Goal: Navigation & Orientation: Understand site structure

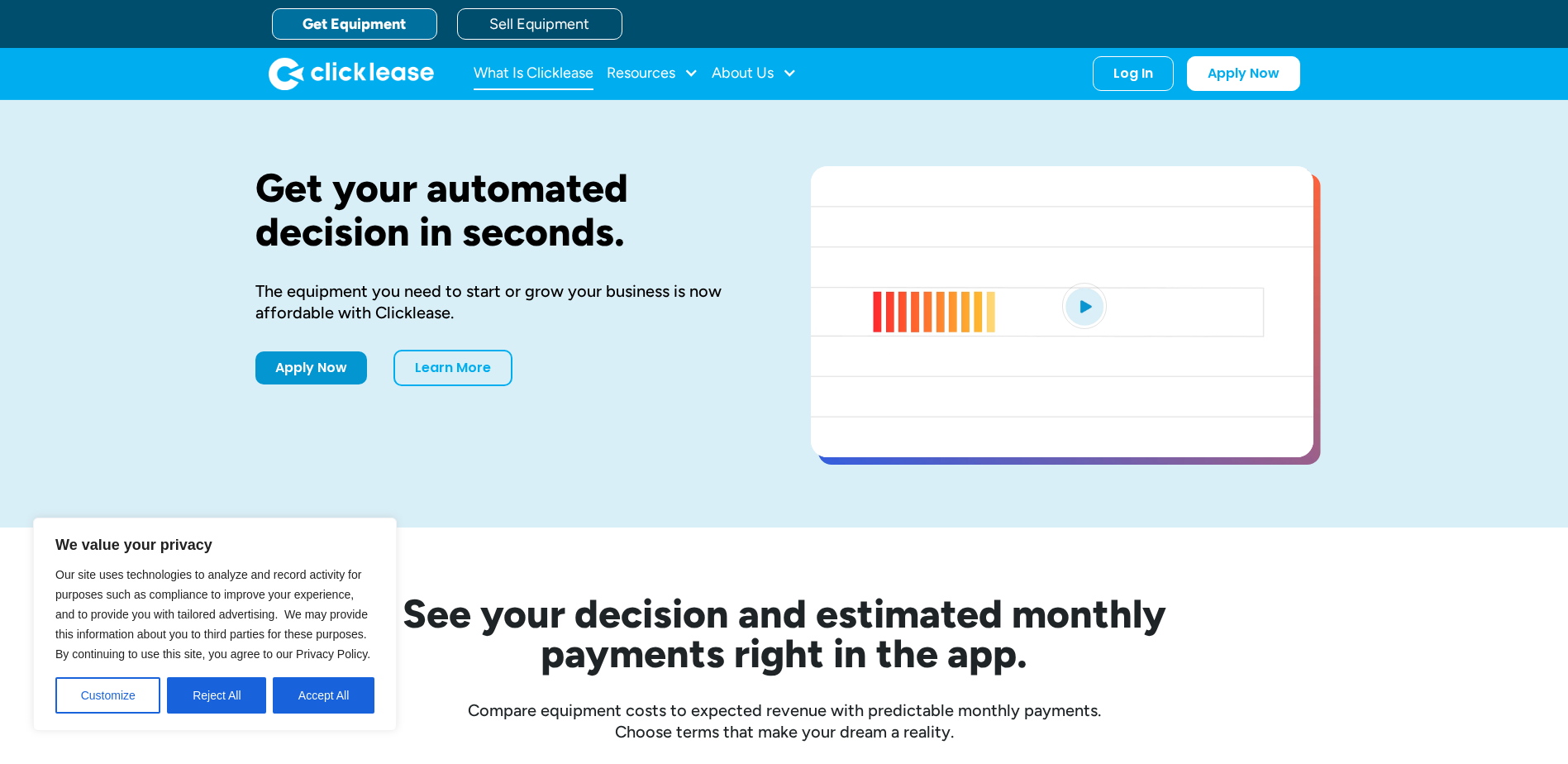
click at [562, 78] on link "What Is Clicklease" at bounding box center [533, 73] width 120 height 33
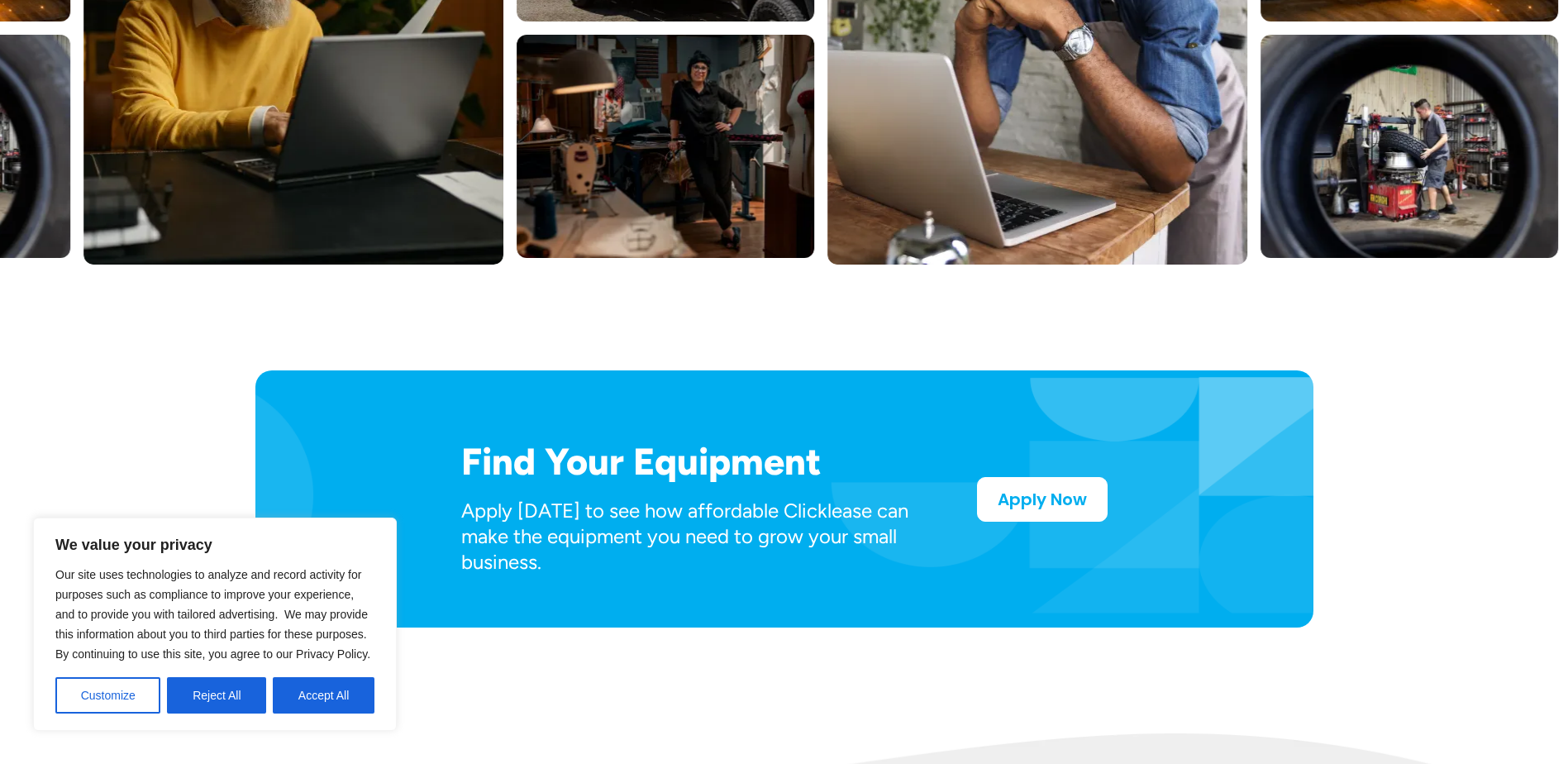
scroll to position [579, 0]
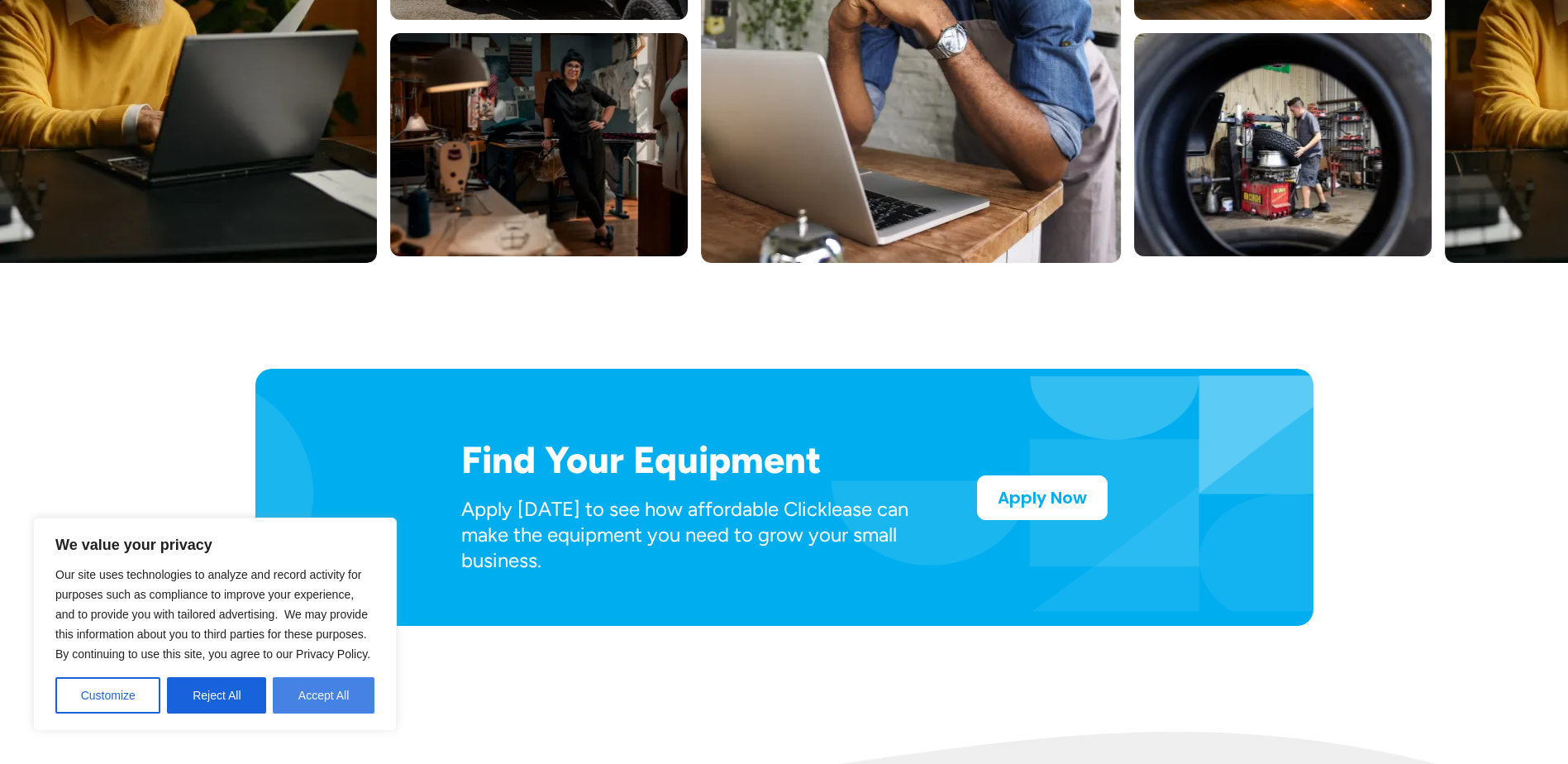
click at [356, 703] on button "Accept All" at bounding box center [323, 695] width 102 height 36
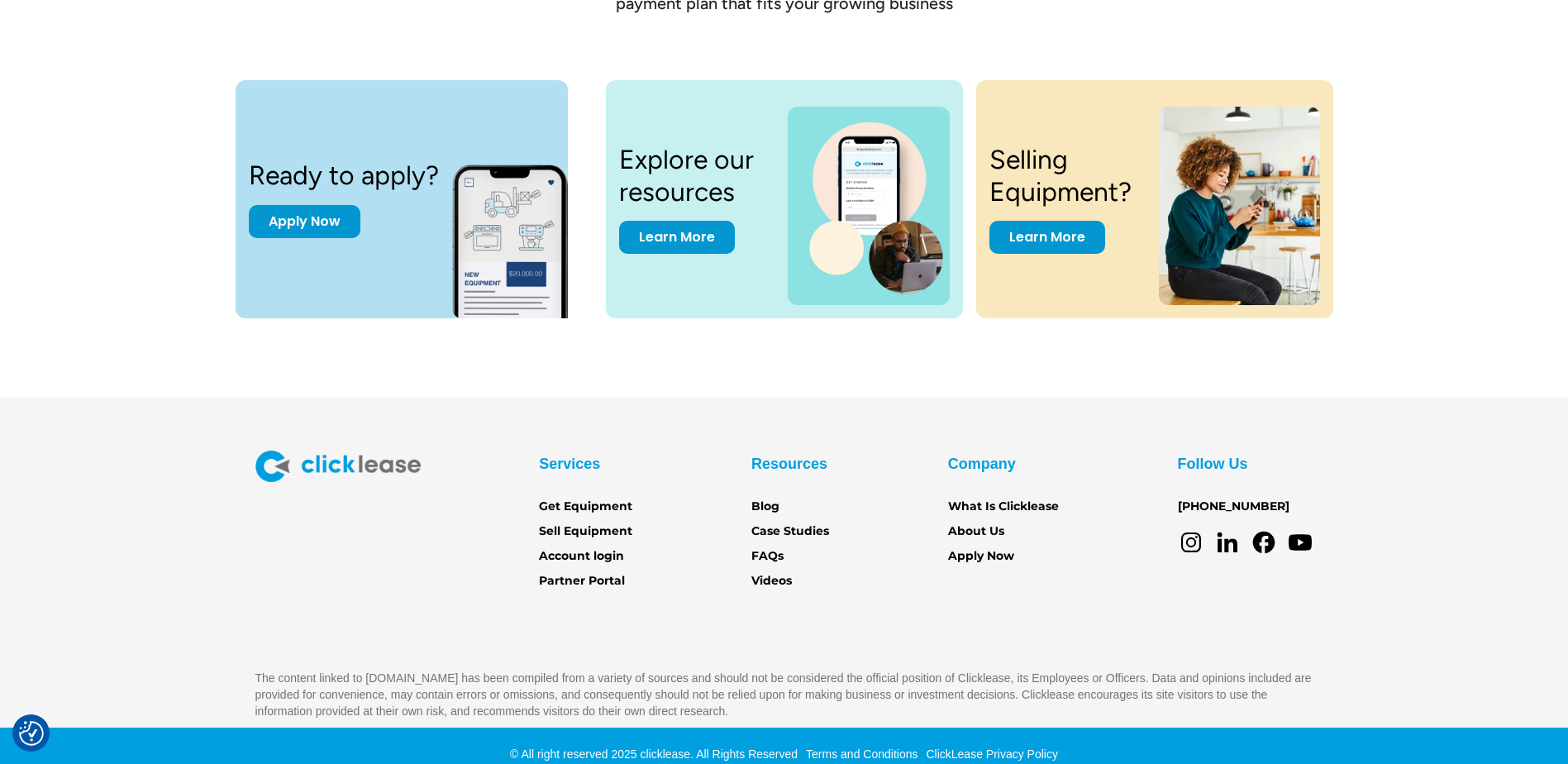
scroll to position [2282, 0]
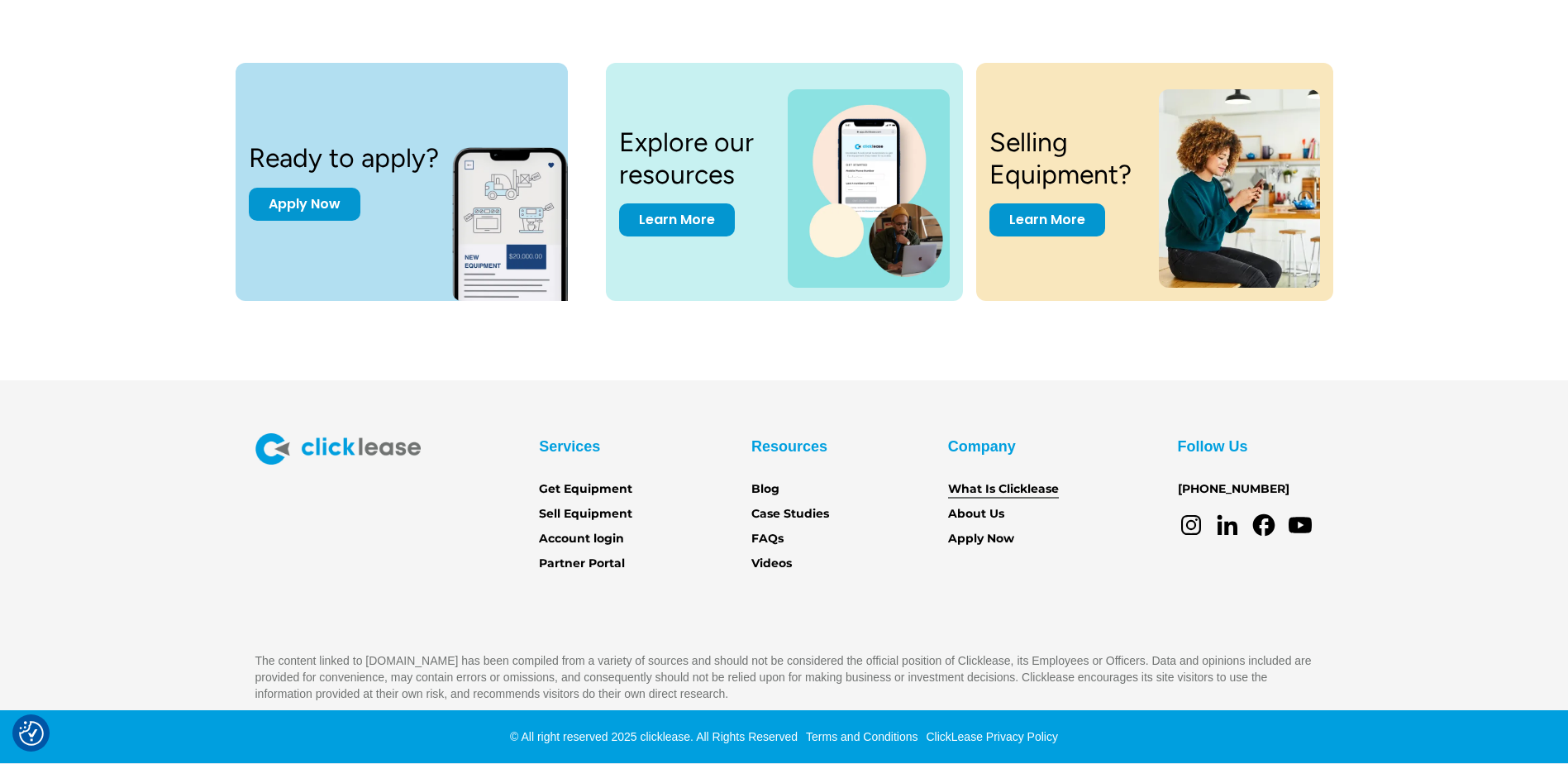
click at [1000, 491] on link "What Is Clicklease" at bounding box center [1003, 489] width 110 height 19
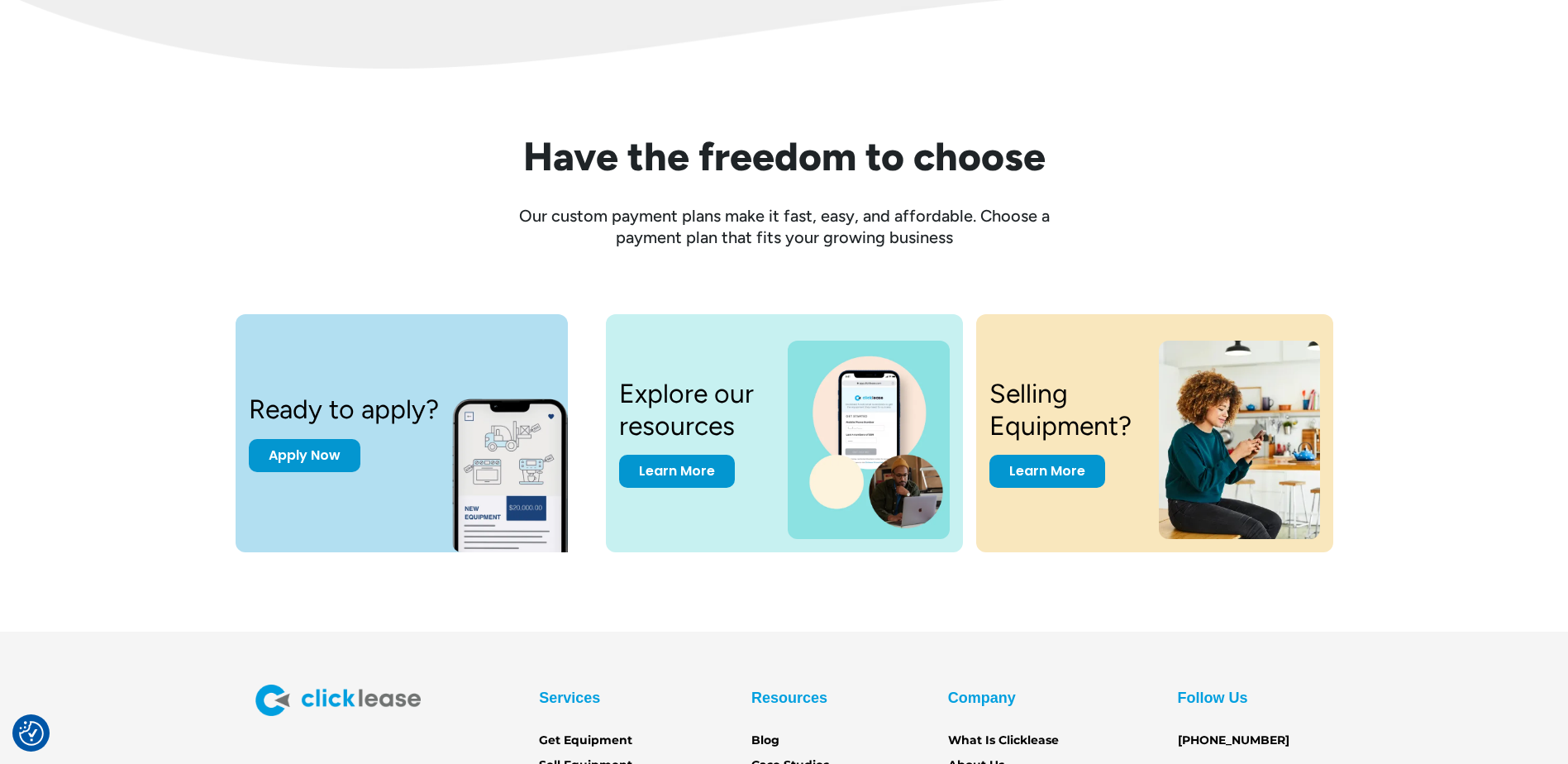
scroll to position [2282, 0]
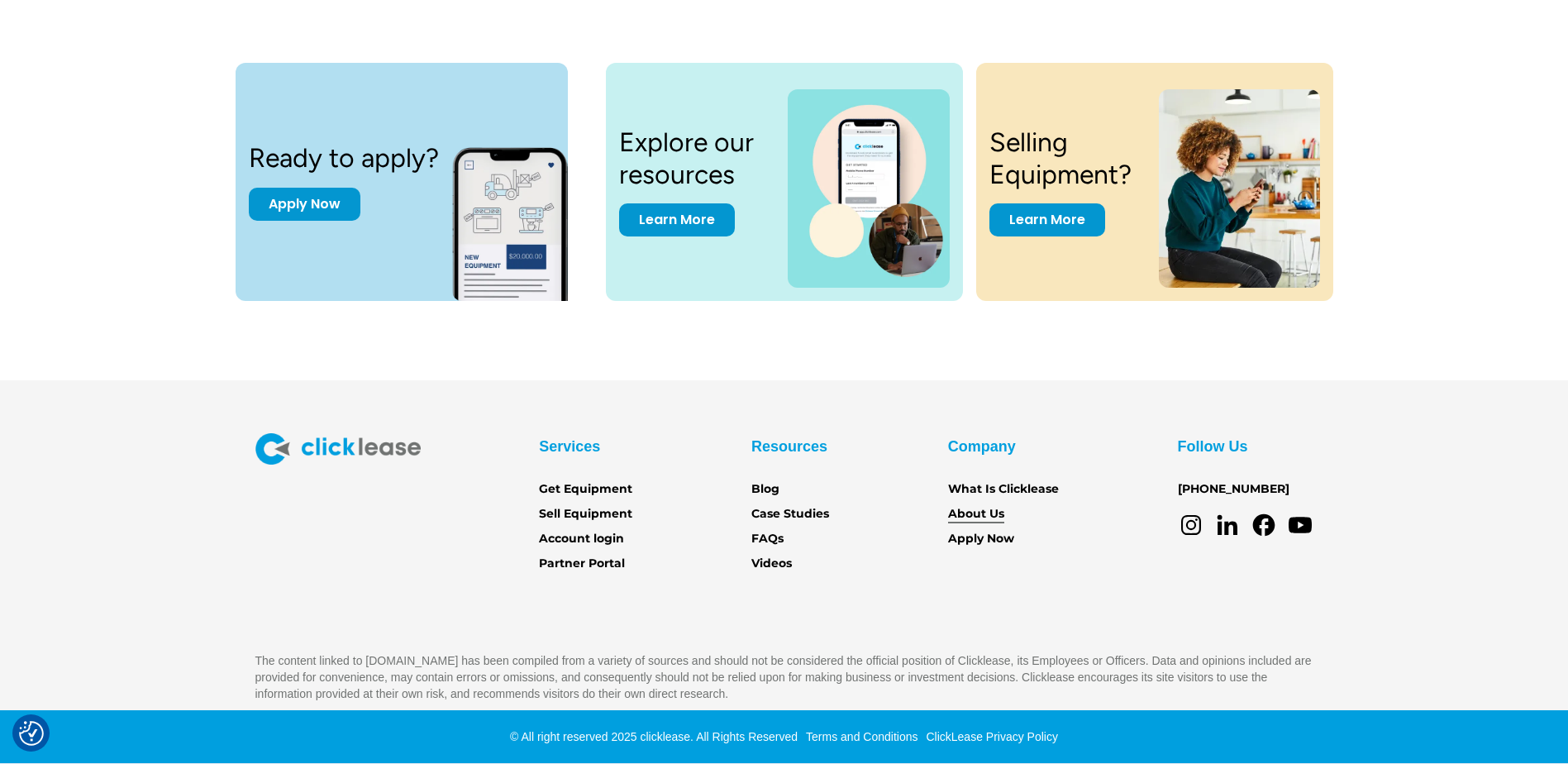
click at [996, 511] on link "About Us" at bounding box center [976, 514] width 57 height 19
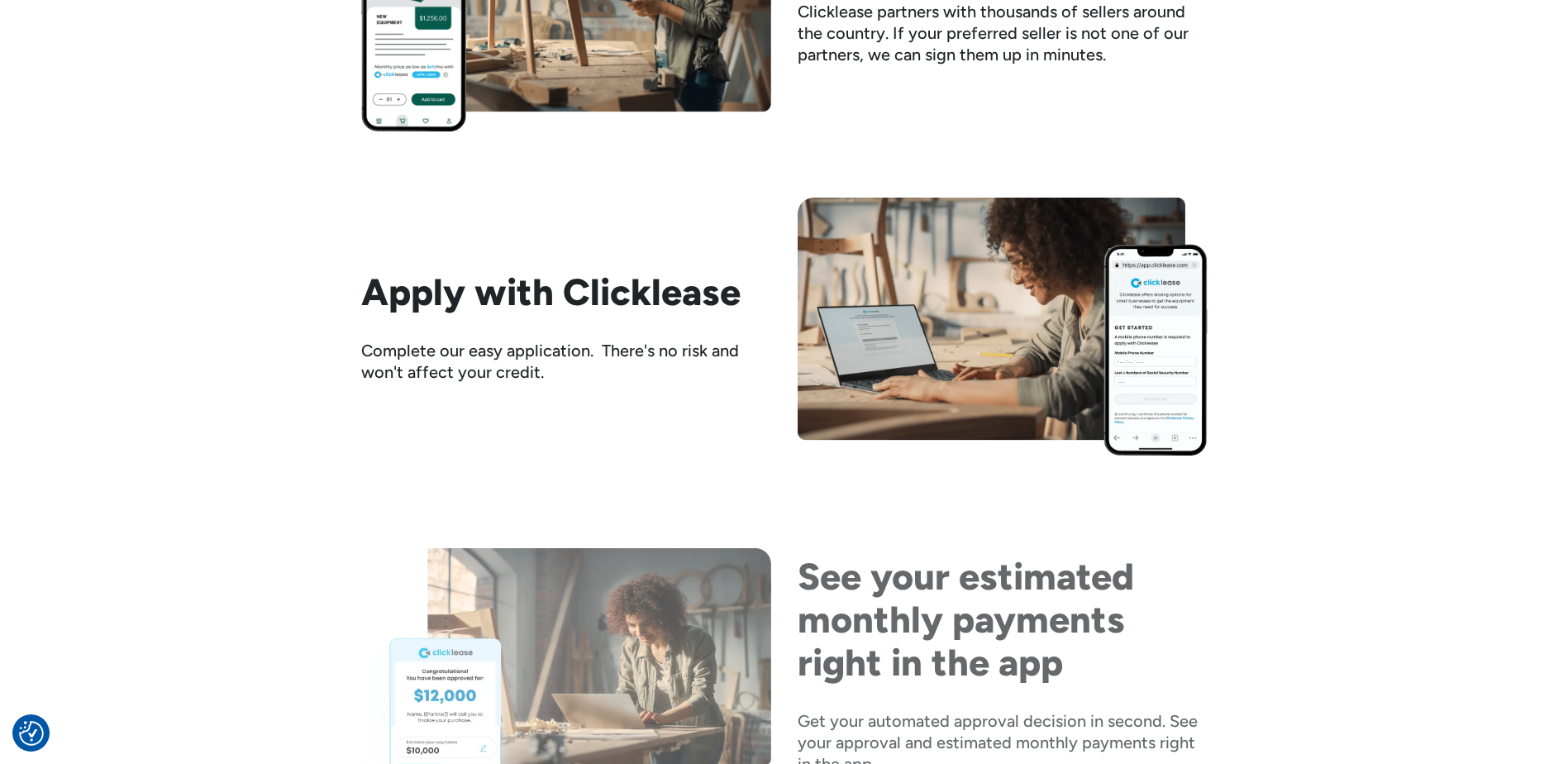
scroll to position [1902, 0]
